Goal: Task Accomplishment & Management: Complete application form

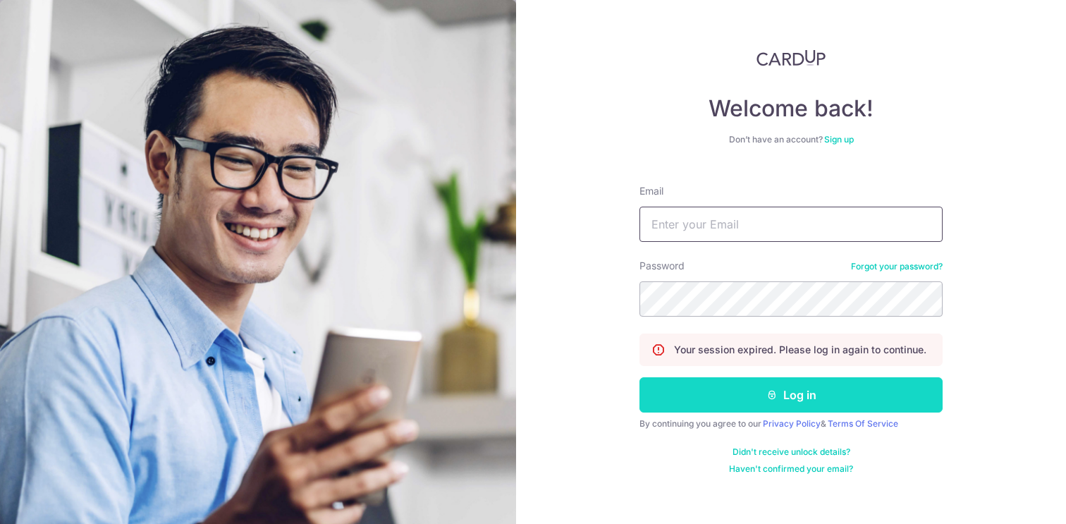
type input "[PERSON_NAME][EMAIL_ADDRESS][DOMAIN_NAME]"
click at [814, 391] on button "Log in" at bounding box center [790, 394] width 303 height 35
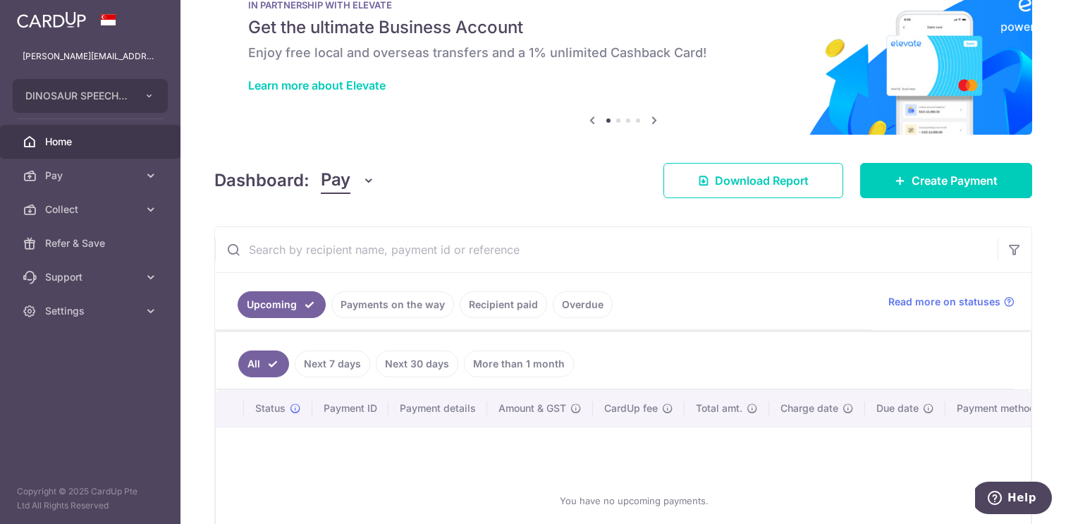
scroll to position [47, 0]
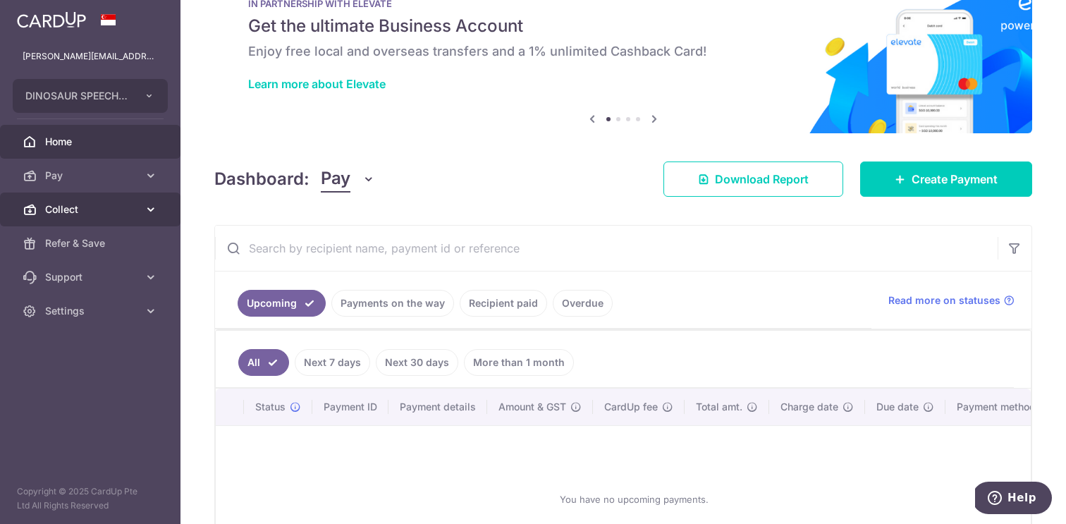
click at [125, 214] on span "Collect" at bounding box center [91, 209] width 93 height 14
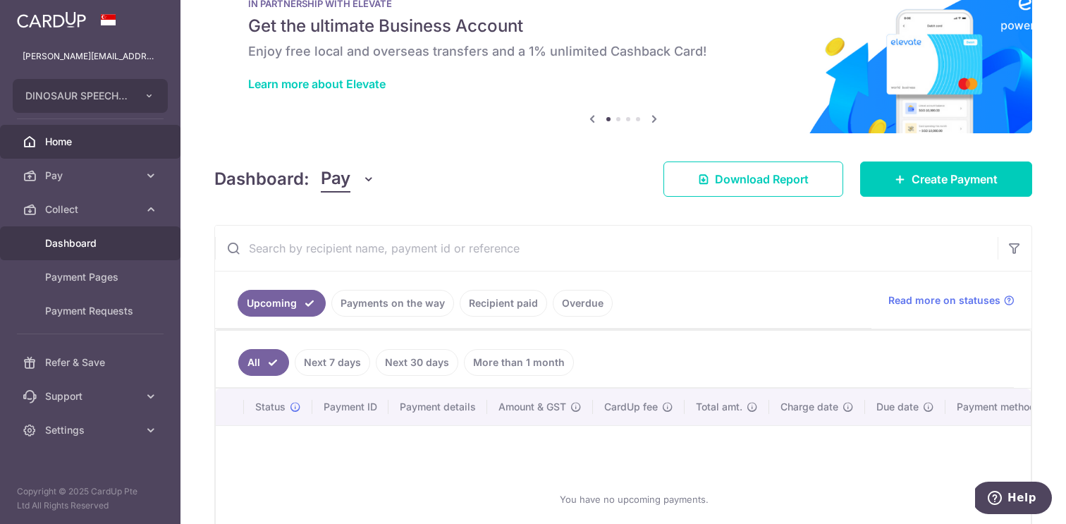
click at [121, 244] on span "Dashboard" at bounding box center [91, 243] width 93 height 14
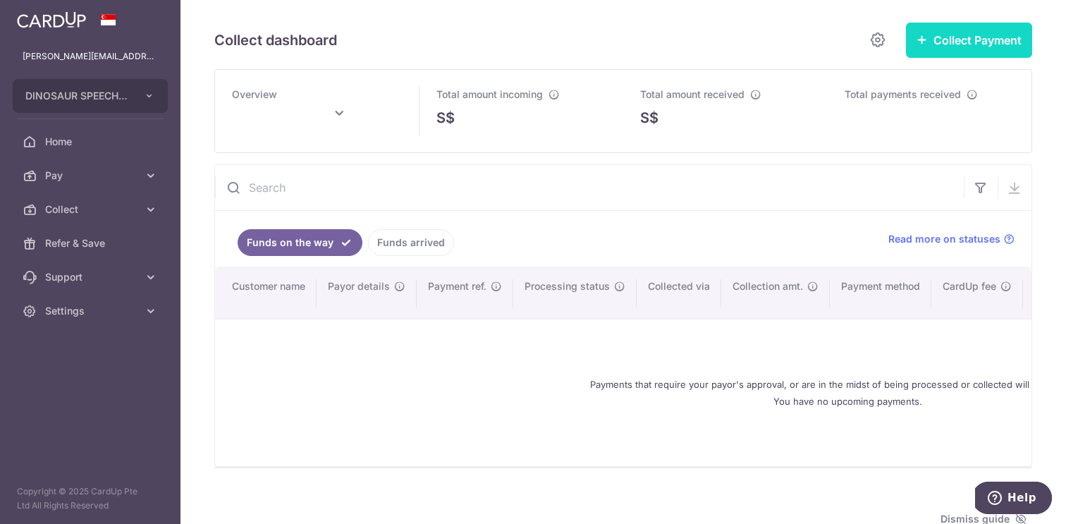
click at [967, 25] on button "Collect Payment" at bounding box center [969, 40] width 126 height 35
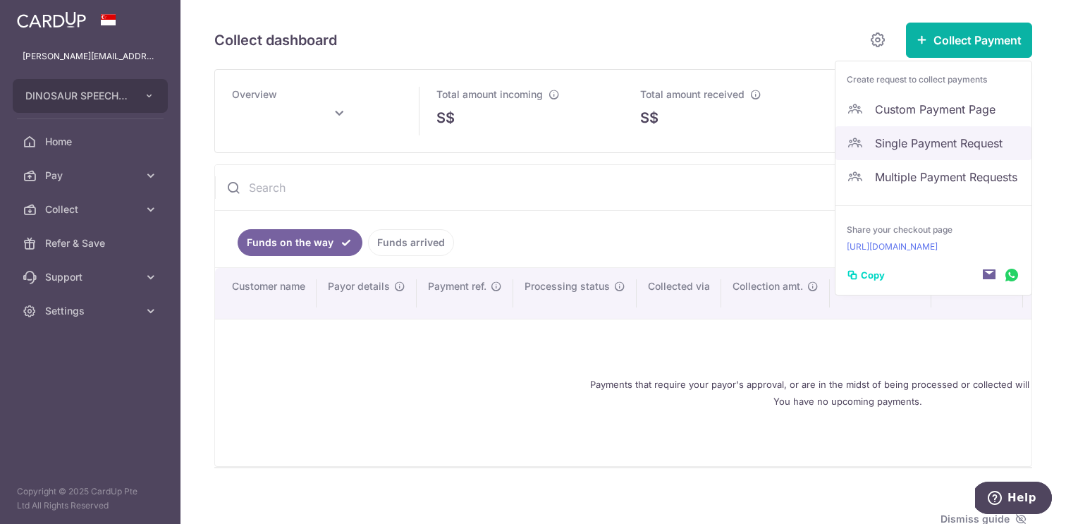
click at [948, 137] on span "Single Payment Request" at bounding box center [947, 143] width 145 height 17
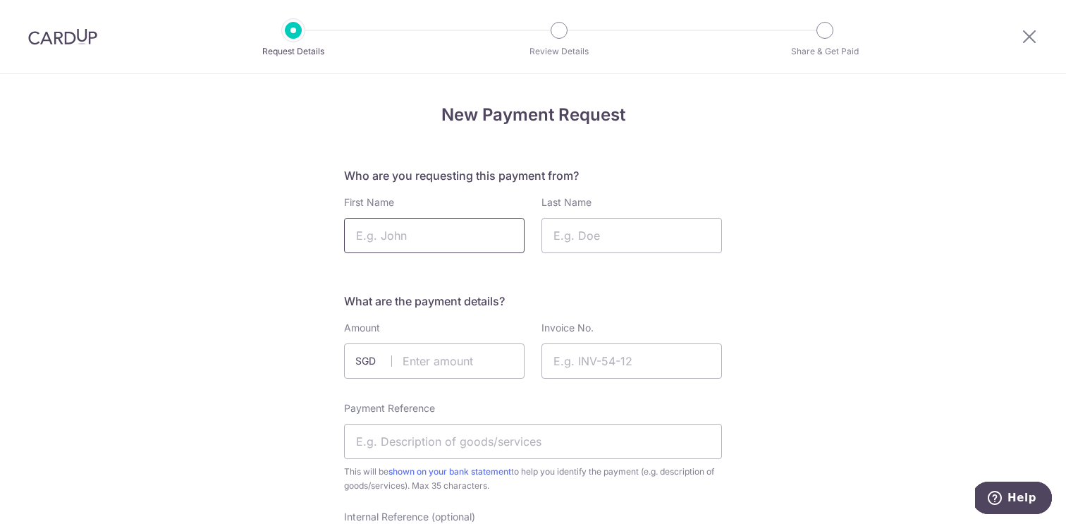
click at [470, 238] on input "First Name" at bounding box center [434, 235] width 180 height 35
type input "Lelon"
click at [614, 242] on input "Last Name" at bounding box center [631, 235] width 180 height 35
type input "Frazier"
click at [444, 367] on input "text" at bounding box center [434, 360] width 180 height 35
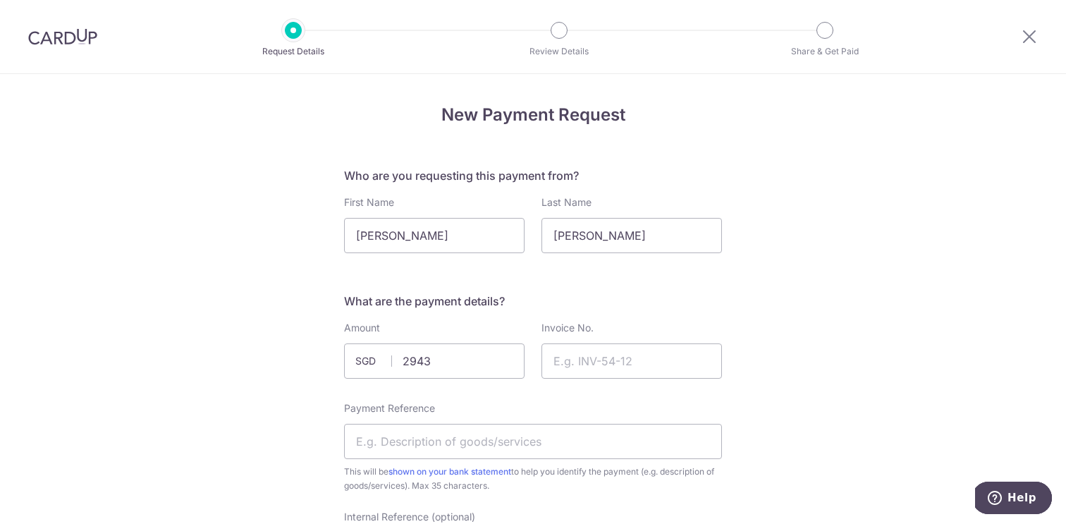
type input "2943.00"
click at [665, 355] on input "Invoice No." at bounding box center [631, 360] width 180 height 35
type input "6572"
click at [502, 447] on input "Payment Reference" at bounding box center [533, 441] width 378 height 35
click at [370, 442] on input "Diagnositc" at bounding box center [533, 441] width 378 height 35
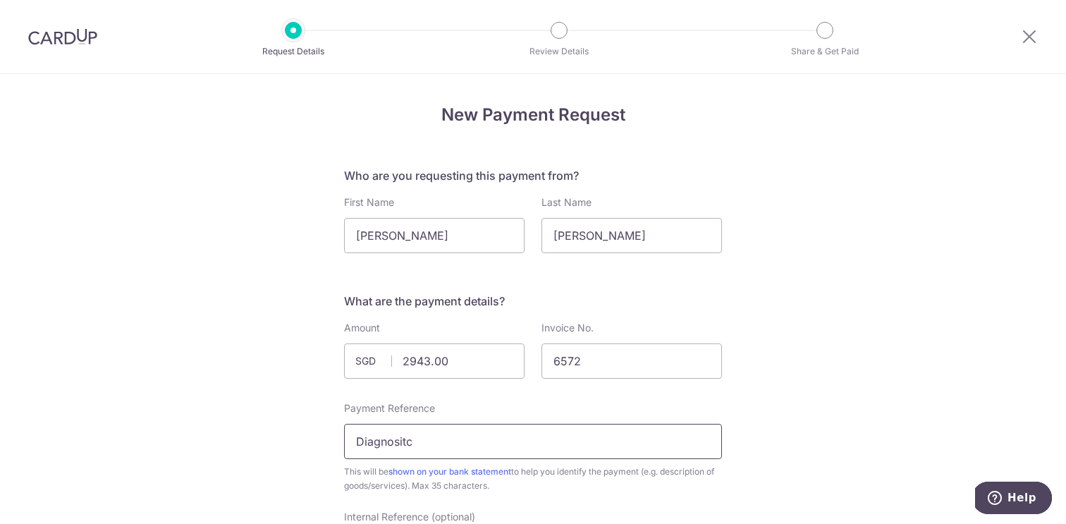
click at [370, 442] on input "Diagnositc" at bounding box center [533, 441] width 378 height 35
paste input "Invoice No: 6572"
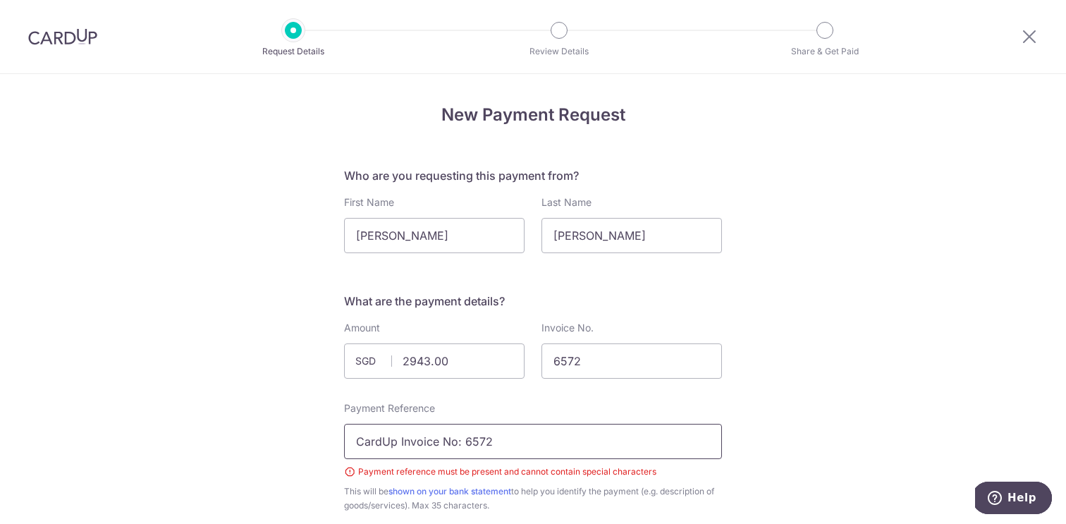
click at [460, 445] on input "CardUp Invoice No: 6572" at bounding box center [533, 441] width 378 height 35
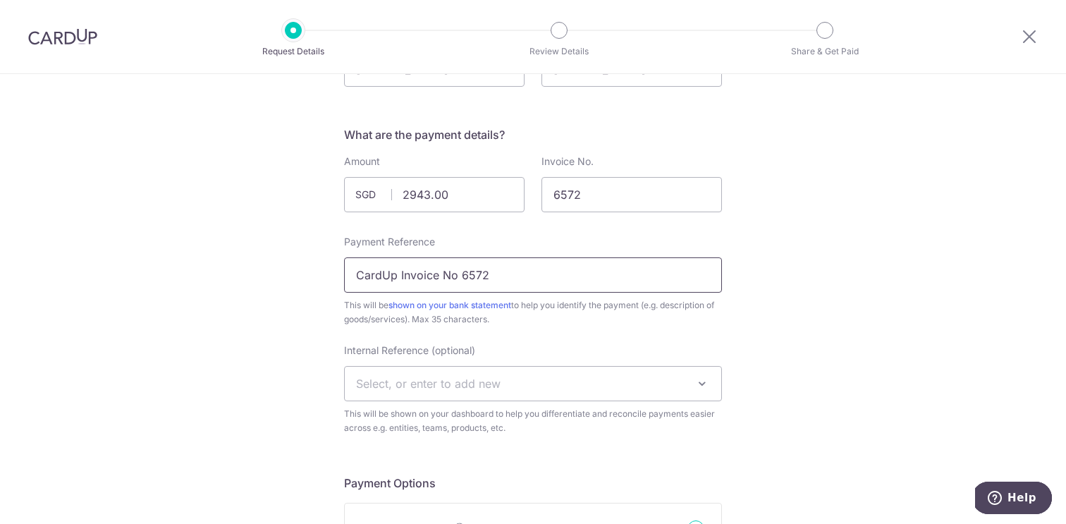
scroll to position [168, 0]
type input "CardUp Invoice No 6572"
click at [626, 381] on span "Select, or enter to add new" at bounding box center [533, 381] width 376 height 34
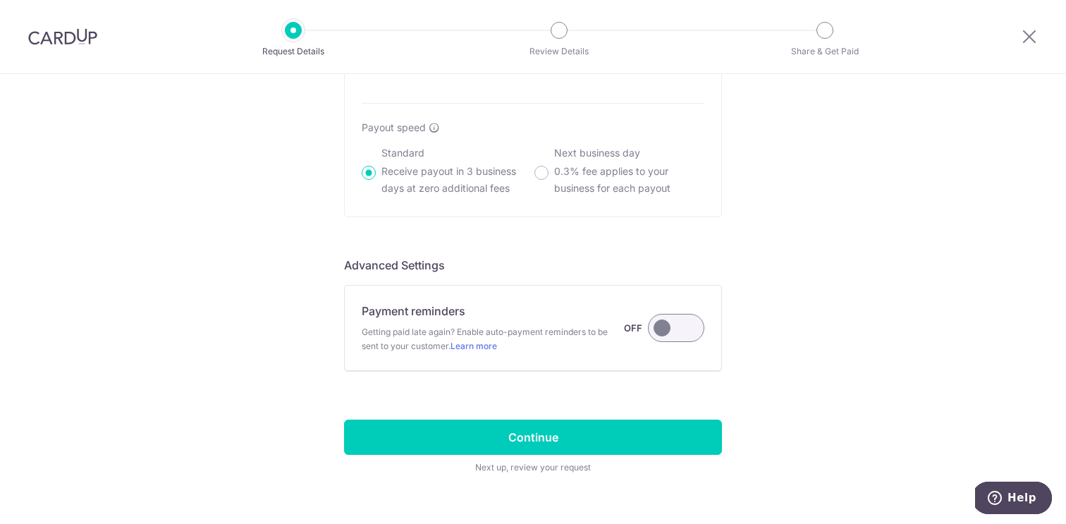
scroll to position [1035, 0]
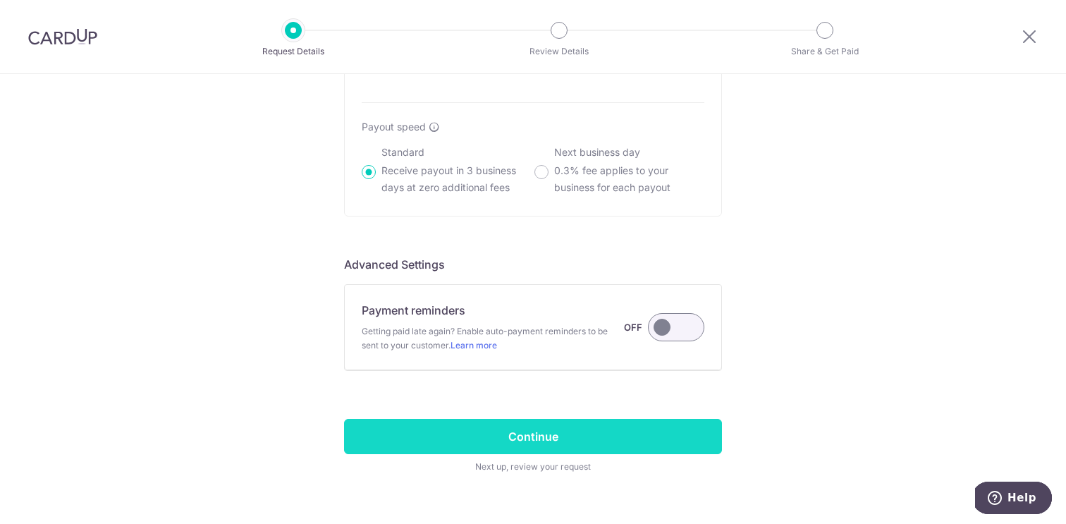
click at [607, 438] on input "Continue" at bounding box center [533, 436] width 378 height 35
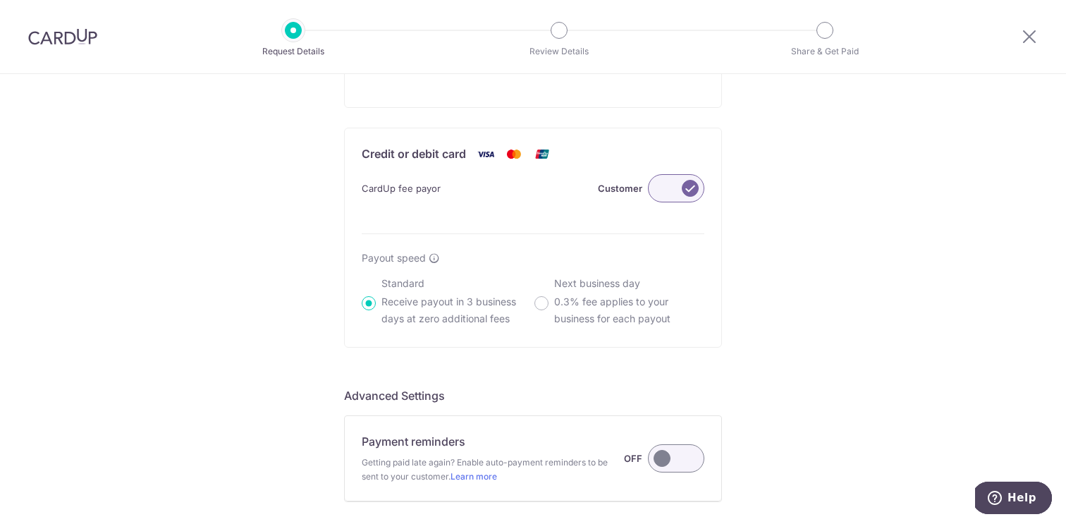
scroll to position [887, 0]
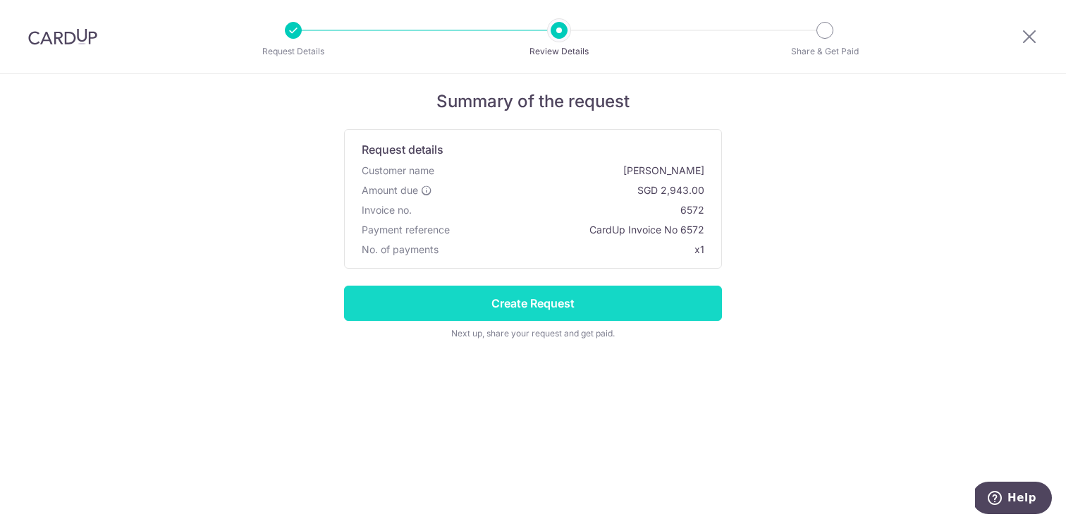
click at [633, 309] on input "Create Request" at bounding box center [533, 302] width 378 height 35
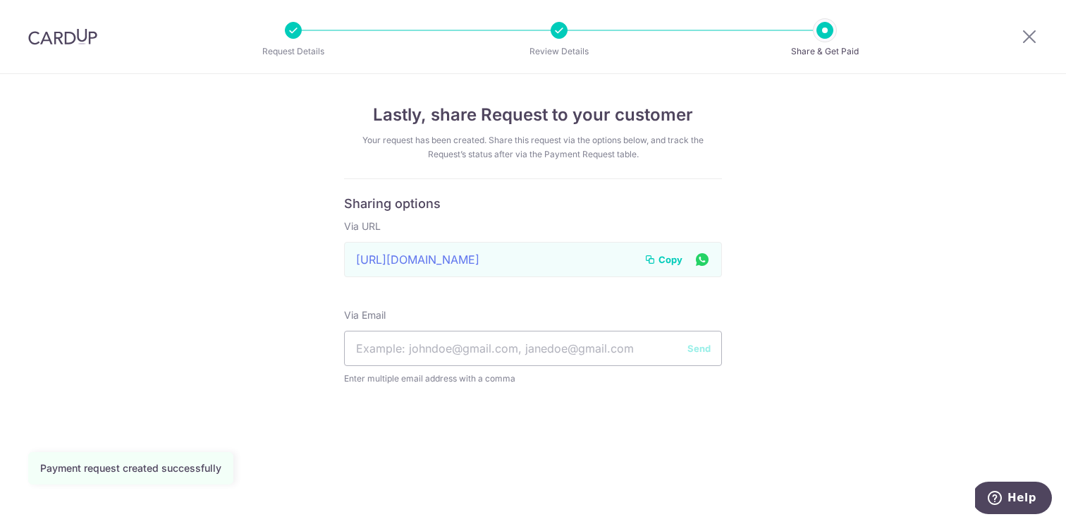
click at [673, 262] on span "Copy" at bounding box center [670, 259] width 24 height 14
click at [598, 355] on input "text" at bounding box center [533, 348] width 378 height 35
paste input "Tiffanynstout@gmail.com"
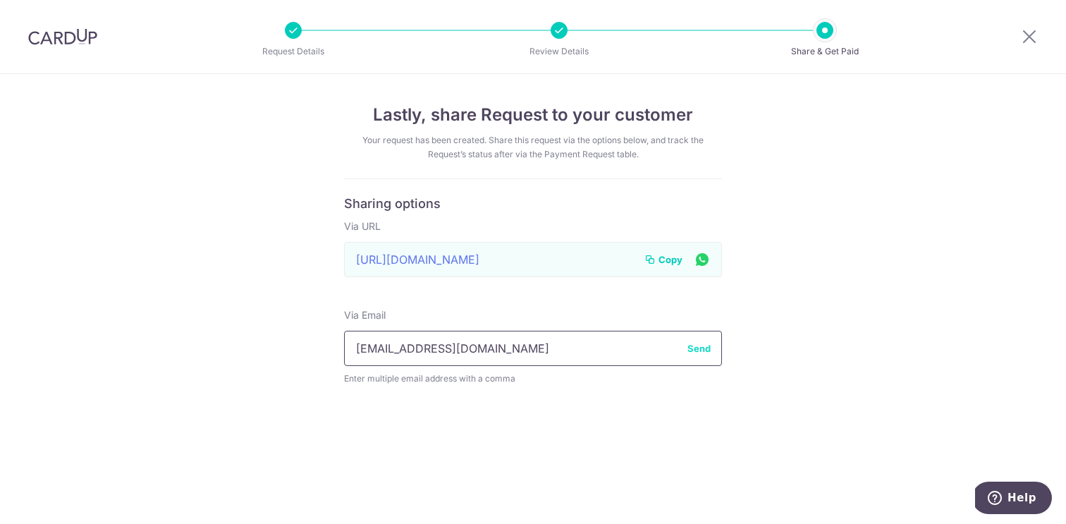
type input "Tiffanynstout@gmail.com"
click at [708, 351] on button "Send" at bounding box center [698, 348] width 23 height 14
